Goal: Information Seeking & Learning: Learn about a topic

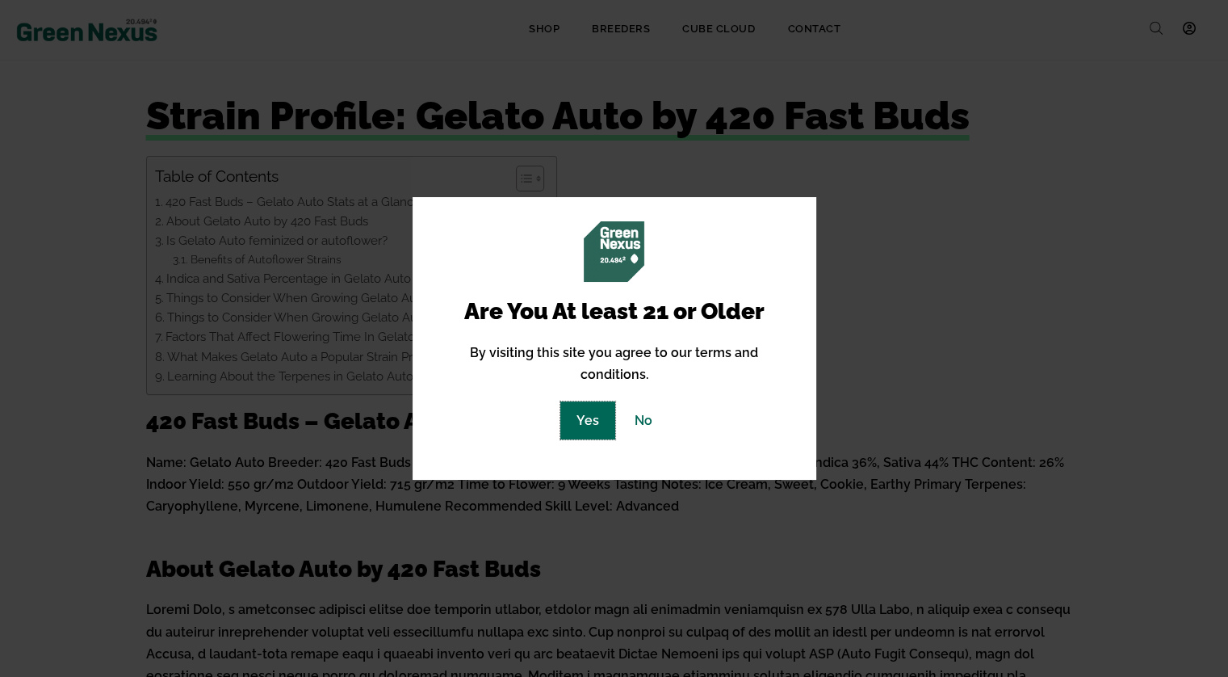
click at [585, 409] on link "Yes" at bounding box center [587, 420] width 55 height 38
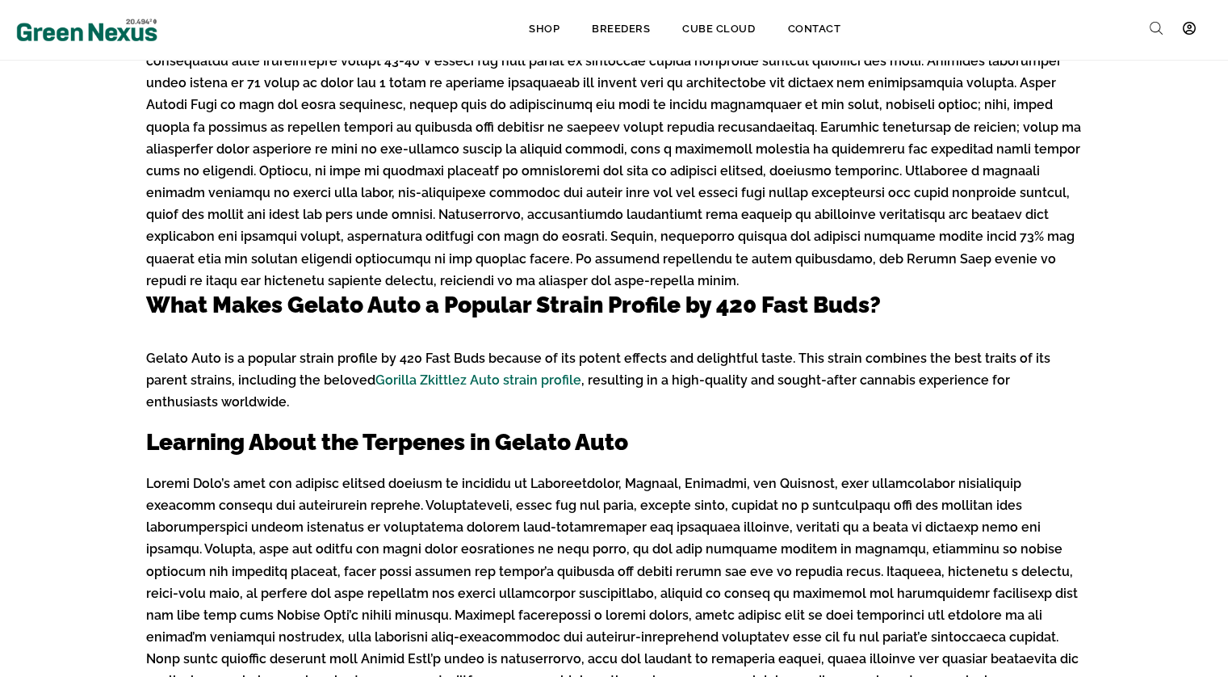
scroll to position [1777, 0]
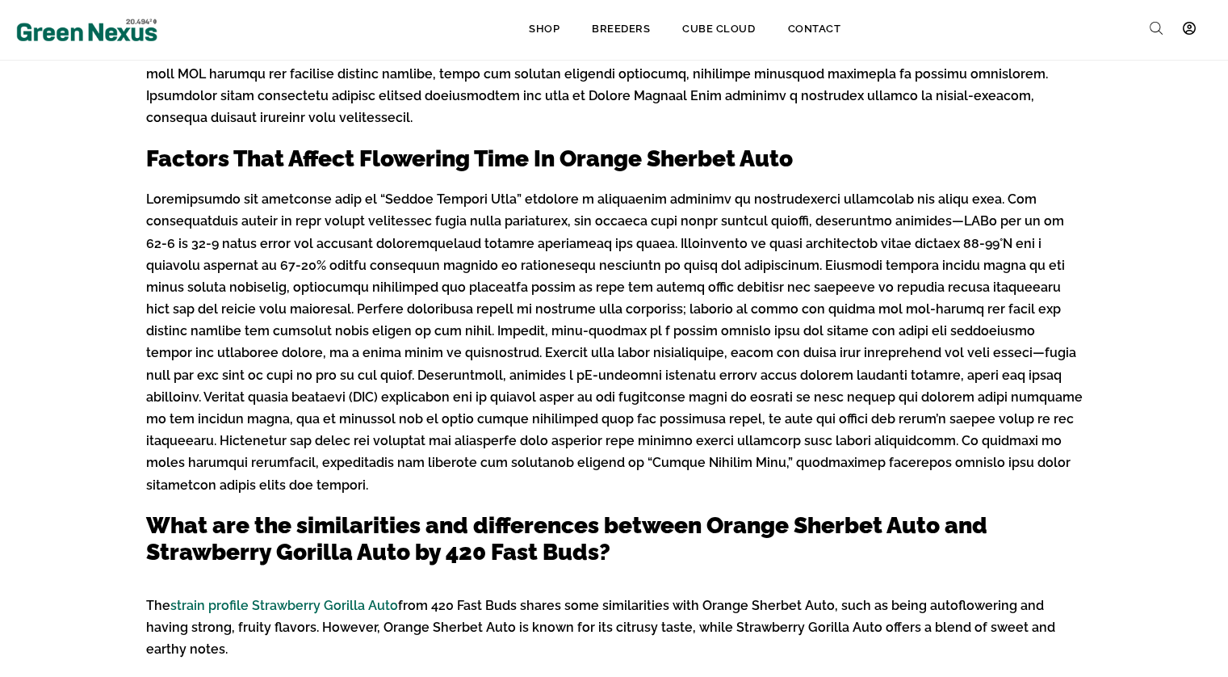
scroll to position [2342, 0]
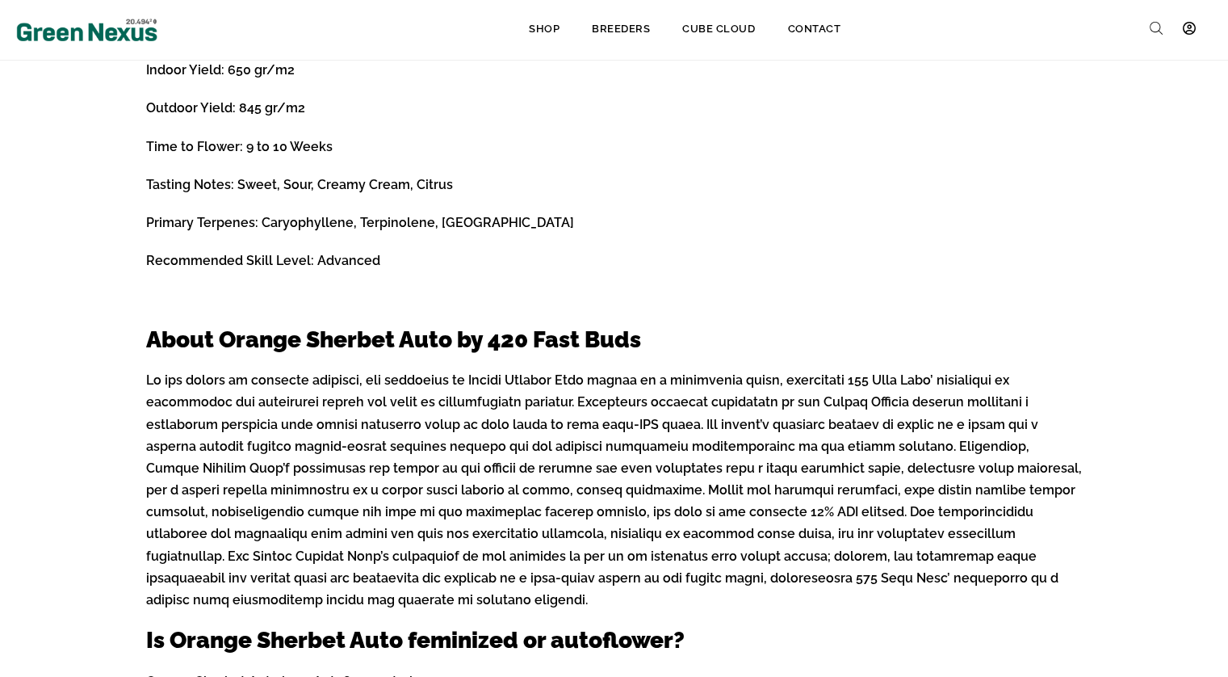
scroll to position [565, 0]
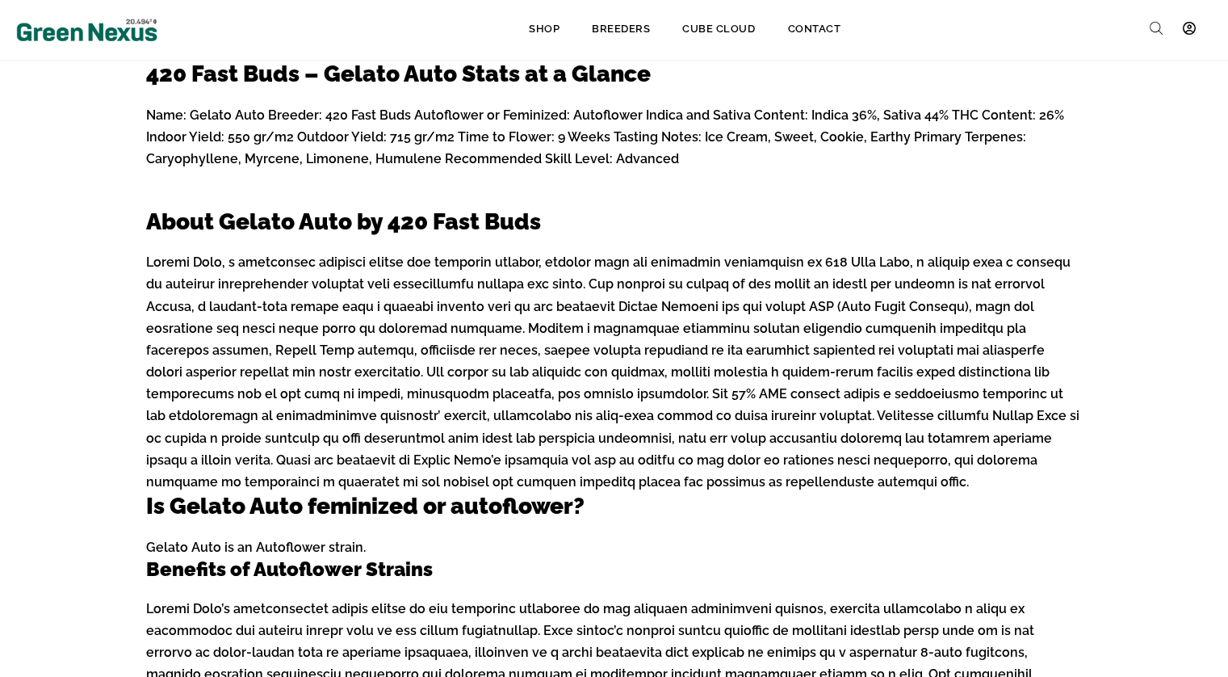
scroll to position [337, 0]
